Goal: Task Accomplishment & Management: Use online tool/utility

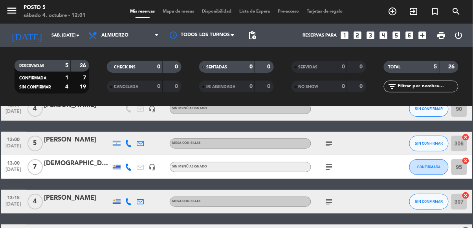
scroll to position [44, 0]
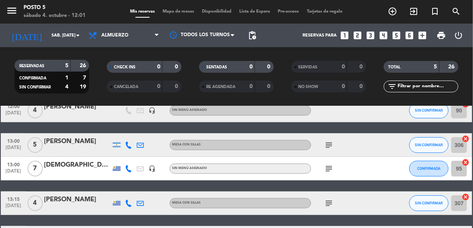
click at [326, 172] on icon "subject" at bounding box center [328, 168] width 9 height 9
click at [331, 172] on icon "subject" at bounding box center [328, 168] width 9 height 9
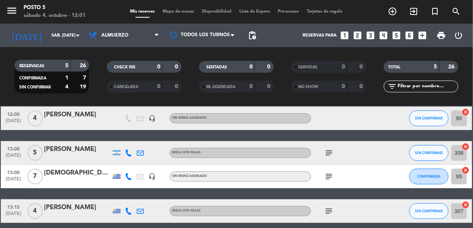
scroll to position [31, 0]
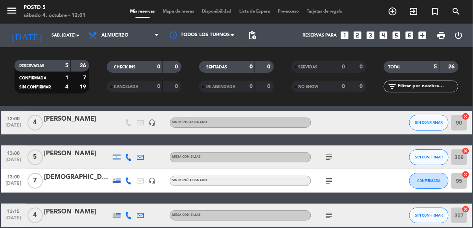
click at [330, 160] on icon "subject" at bounding box center [328, 157] width 9 height 9
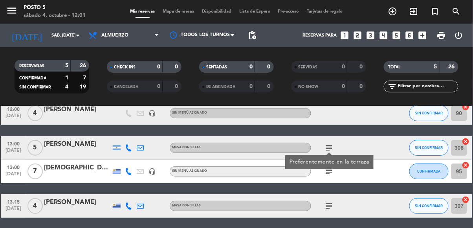
scroll to position [41, 0]
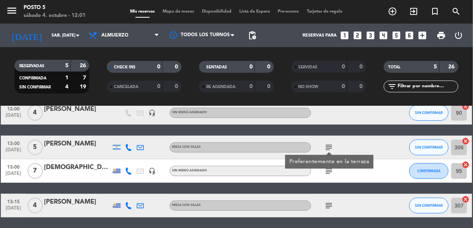
click at [329, 143] on icon "subject" at bounding box center [328, 147] width 9 height 9
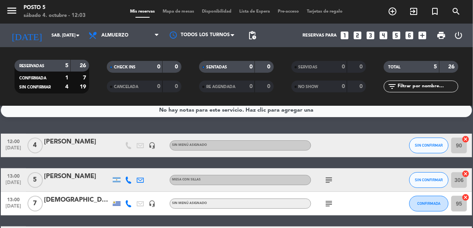
scroll to position [9, 0]
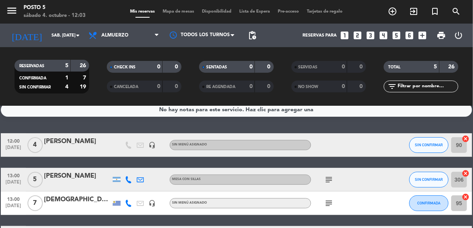
click at [258, 179] on div "MESA CON SILLAS" at bounding box center [240, 180] width 141 height 10
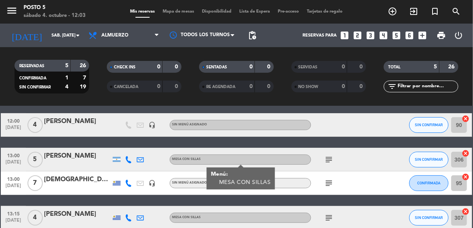
scroll to position [30, 0]
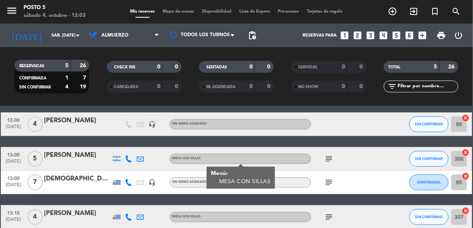
click at [394, 162] on div at bounding box center [392, 158] width 21 height 23
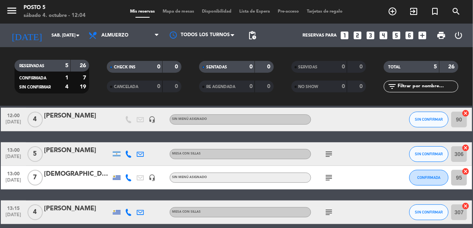
scroll to position [35, 0]
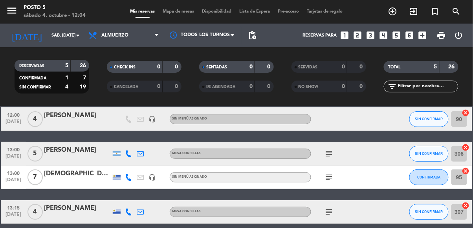
click at [333, 155] on icon "subject" at bounding box center [328, 153] width 9 height 9
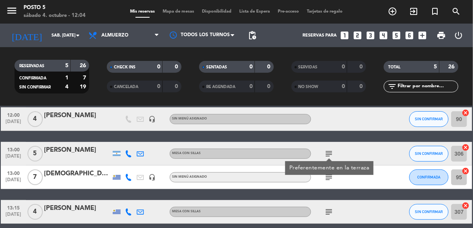
click at [327, 180] on icon "subject" at bounding box center [328, 177] width 9 height 9
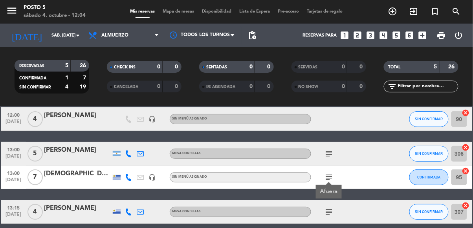
click at [327, 180] on icon "subject" at bounding box center [328, 177] width 9 height 9
click at [328, 215] on icon "subject" at bounding box center [328, 211] width 9 height 9
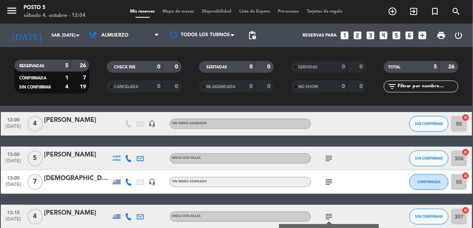
scroll to position [29, 0]
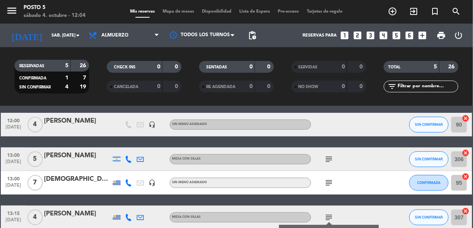
click at [332, 176] on div "subject" at bounding box center [346, 182] width 71 height 23
click at [336, 171] on div "subject" at bounding box center [346, 182] width 71 height 23
click at [333, 178] on icon "subject" at bounding box center [328, 182] width 9 height 9
click at [330, 178] on icon "subject" at bounding box center [328, 182] width 9 height 9
click at [328, 178] on icon "subject" at bounding box center [328, 182] width 9 height 9
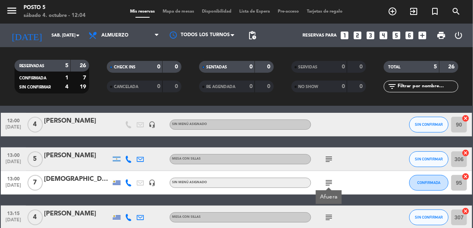
click at [330, 178] on icon "subject" at bounding box center [328, 182] width 9 height 9
click at [329, 178] on icon "subject" at bounding box center [328, 182] width 9 height 9
click at [330, 178] on icon "subject" at bounding box center [328, 182] width 9 height 9
click at [331, 178] on icon "subject" at bounding box center [328, 182] width 9 height 9
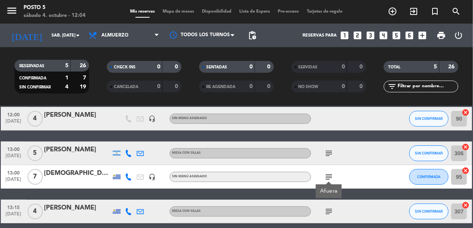
scroll to position [37, 0]
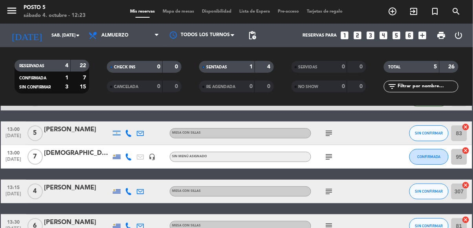
scroll to position [23, 0]
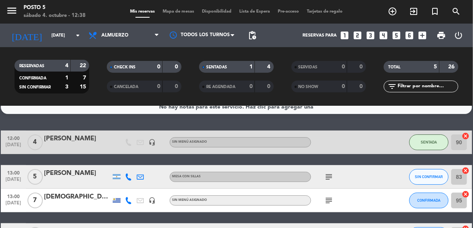
scroll to position [19, 0]
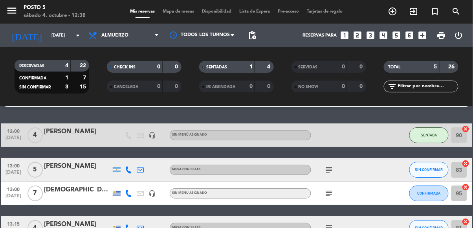
click at [463, 162] on input "83" at bounding box center [460, 170] width 16 height 16
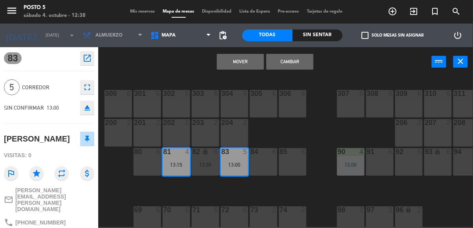
click at [242, 59] on button "Mover" at bounding box center [240, 62] width 47 height 16
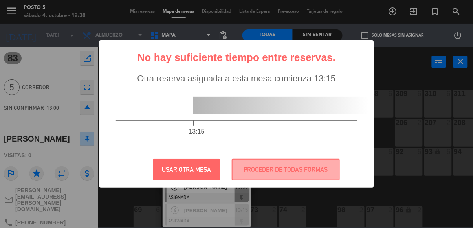
click at [388, 69] on div "? ! i No hay suficiente tiempo entre reservas. × Otra reserva asignada a esta m…" at bounding box center [236, 114] width 473 height 228
click at [195, 172] on button "USAR OTRA MESA" at bounding box center [186, 170] width 67 height 22
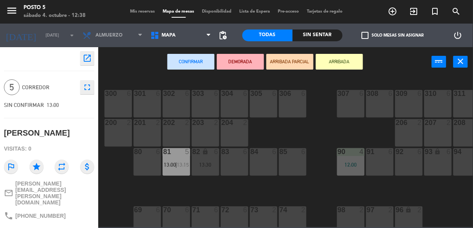
click at [189, 179] on div "300 6 301 6 302 6 303 6 304 6 305 6 306 6 307 6 308 6 309 6 310 6 311 6 312 6 3…" at bounding box center [288, 151] width 370 height 151
